Goal: Check status

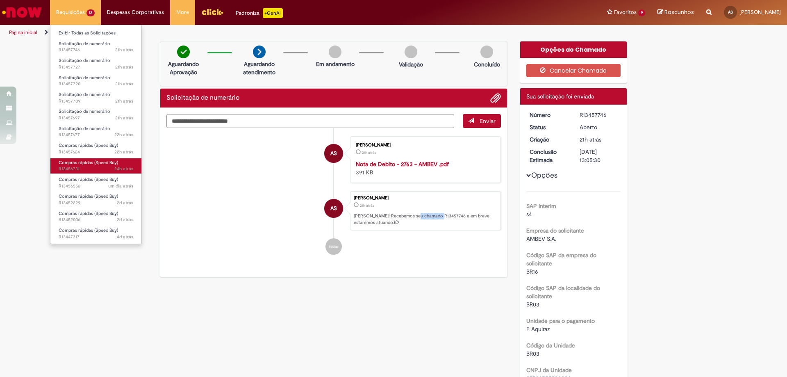
click at [80, 169] on span "24h atrás 24 horas atrás R13456731" at bounding box center [96, 169] width 75 height 7
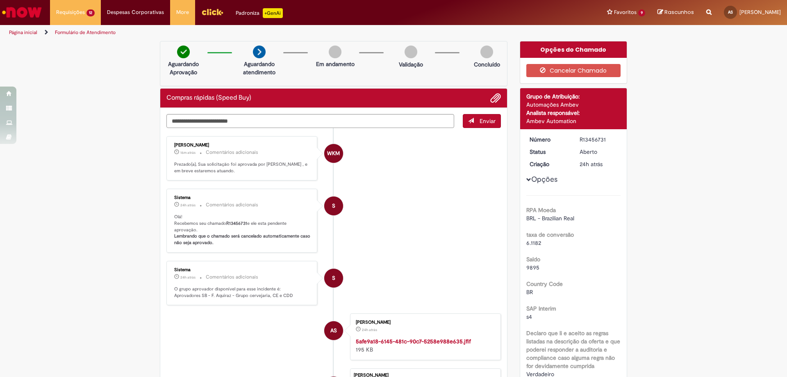
drag, startPoint x: 230, startPoint y: 170, endPoint x: 167, endPoint y: 164, distance: 62.7
click at [169, 164] on div "[PERSON_NAME] 16m atrás 16 minutos atrás Comentários adicionais Prezado(a), Sua…" at bounding box center [242, 159] width 146 height 40
click at [408, 228] on li "S Sistema 24h atrás 24 horas atrás Comentários adicionais Olá! Recebemos seu ch…" at bounding box center [333, 221] width 335 height 64
click at [237, 221] on b "R13456731" at bounding box center [236, 223] width 21 height 6
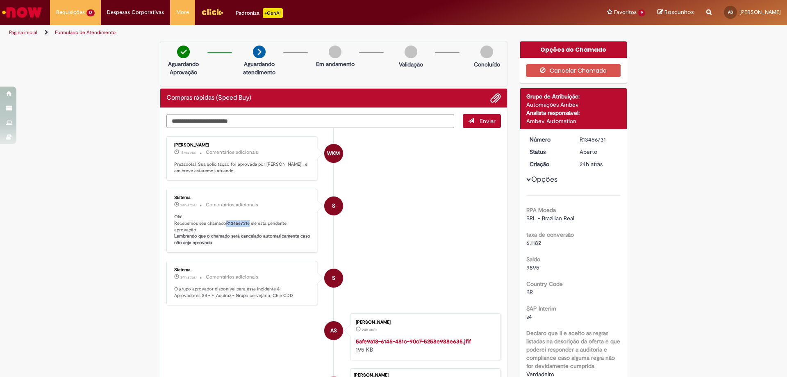
copy p "R13456731"
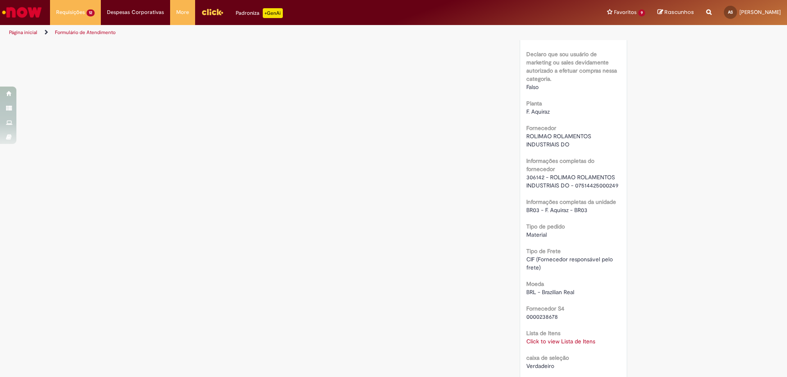
scroll to position [697, 0]
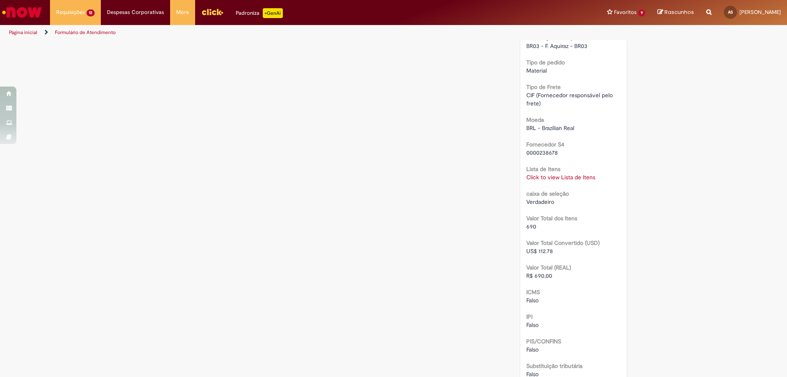
click at [552, 175] on link "Click to view Lista de Itens" at bounding box center [561, 176] width 69 height 7
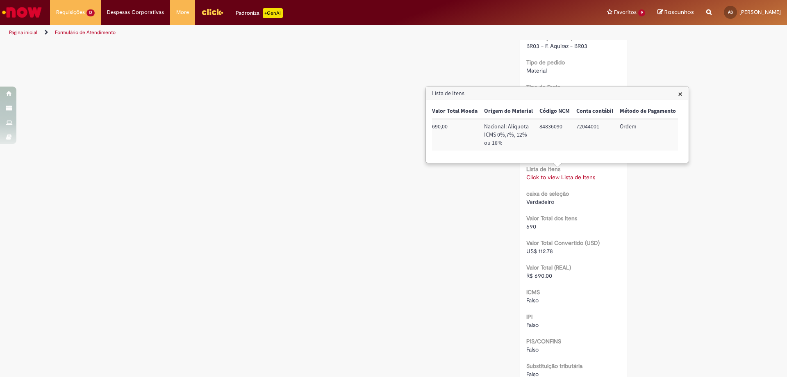
scroll to position [0, 341]
drag, startPoint x: 656, startPoint y: 127, endPoint x: 605, endPoint y: 131, distance: 51.4
click at [605, 131] on tr "Sim 50031404 acoplamento 1 690,00 690,00 Nacional: Alíquota ICMS 0%,7%, 12% ou …" at bounding box center [386, 135] width 591 height 32
click at [646, 125] on td "100002552056" at bounding box center [657, 135] width 52 height 32
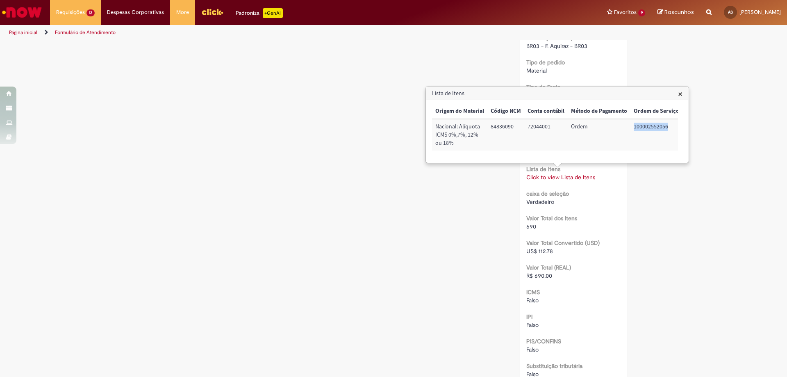
copy td "100002552056"
drag, startPoint x: 552, startPoint y: 274, endPoint x: 465, endPoint y: 271, distance: 87.8
copy span "R$ 690,00"
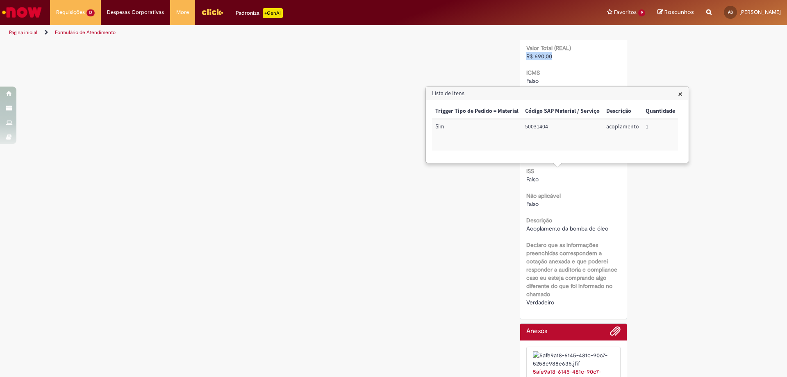
scroll to position [876, 0]
